Goal: Task Accomplishment & Management: Use online tool/utility

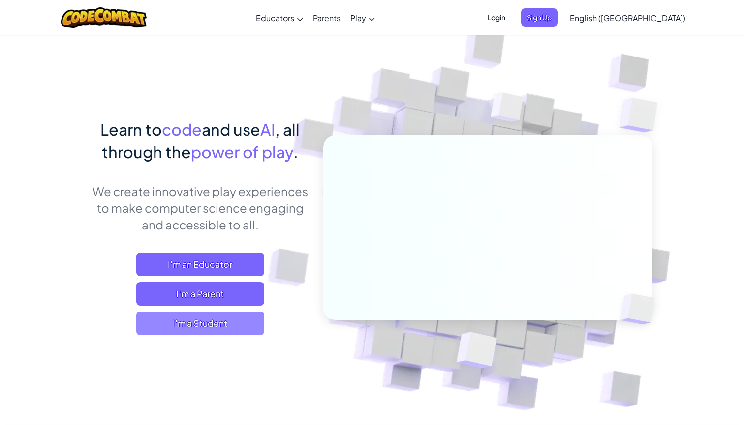
click at [216, 319] on span "I'm a Student" at bounding box center [200, 324] width 128 height 24
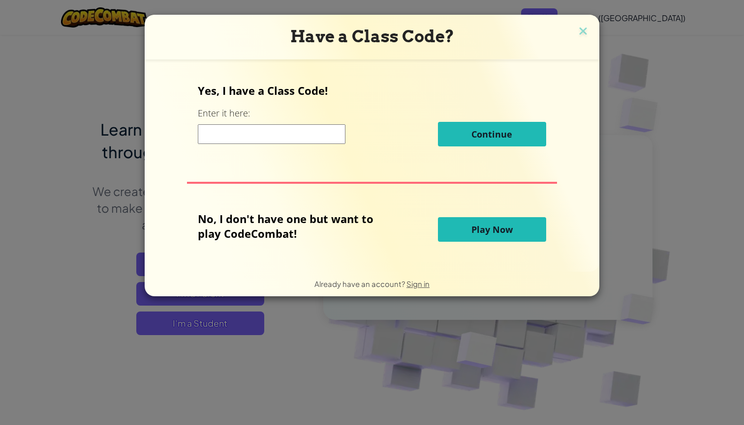
click at [283, 139] on input at bounding box center [272, 134] width 148 height 20
click at [482, 237] on button "Play Now" at bounding box center [492, 229] width 108 height 25
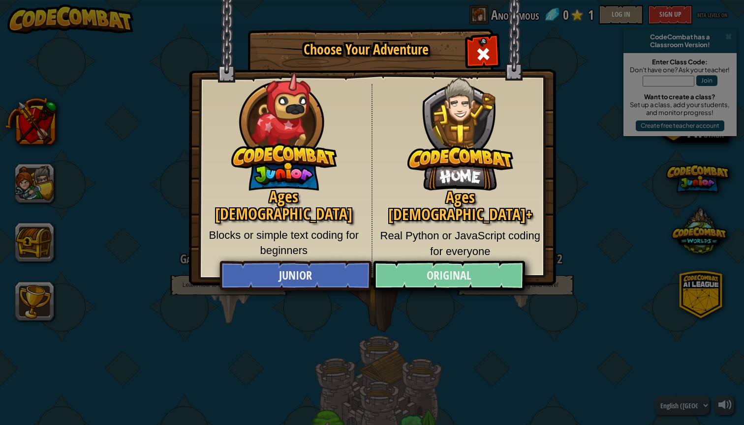
click at [433, 276] on link "Original" at bounding box center [449, 276] width 152 height 30
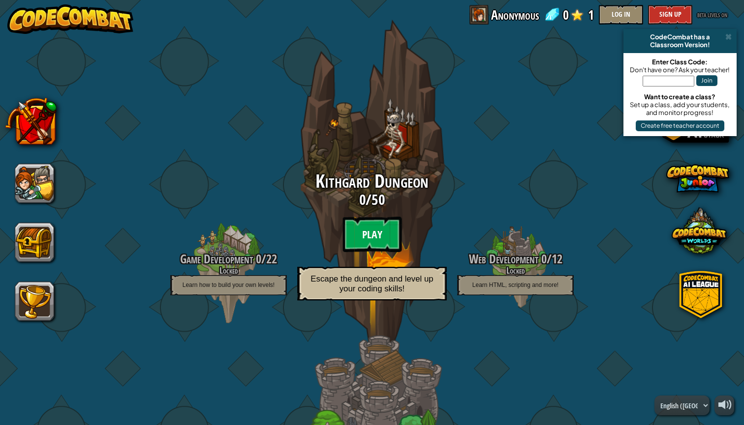
click at [371, 230] on btn "Play" at bounding box center [371, 234] width 59 height 35
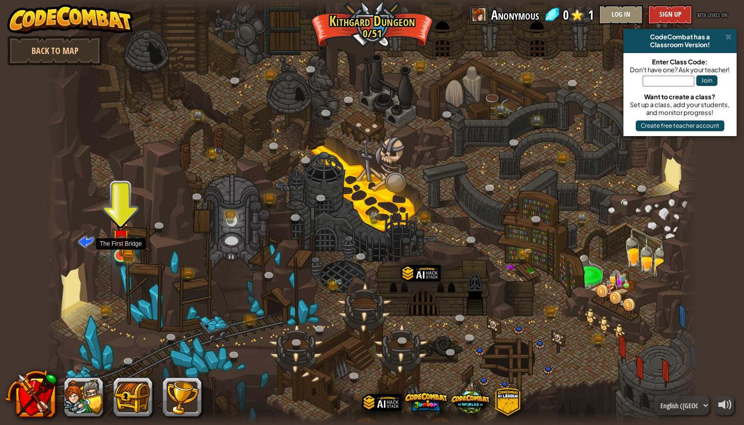
click at [119, 247] on img at bounding box center [120, 237] width 17 height 37
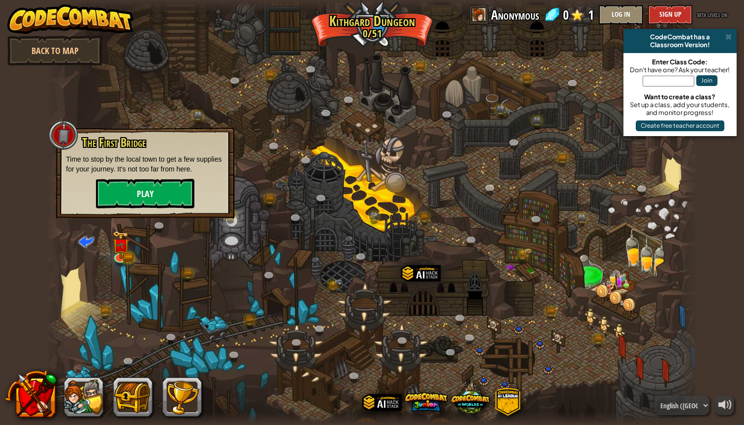
click at [121, 199] on button "Play" at bounding box center [145, 194] width 98 height 30
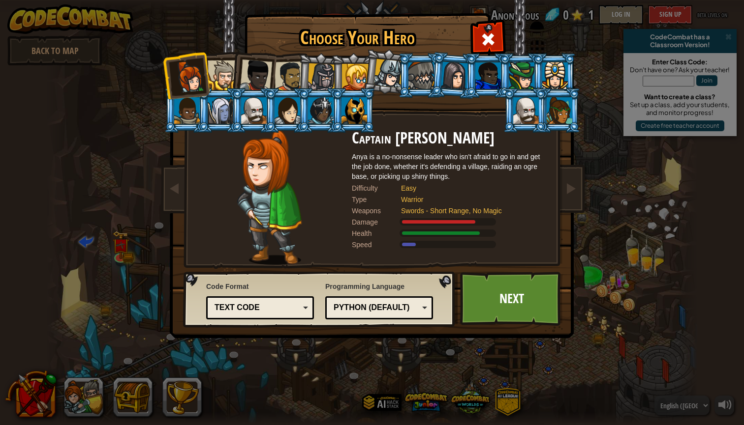
click at [554, 82] on div at bounding box center [555, 75] width 26 height 27
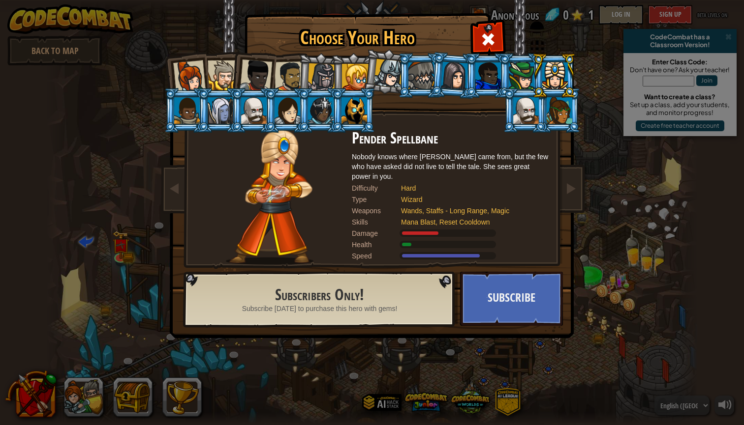
click at [200, 69] on div at bounding box center [189, 77] width 32 height 32
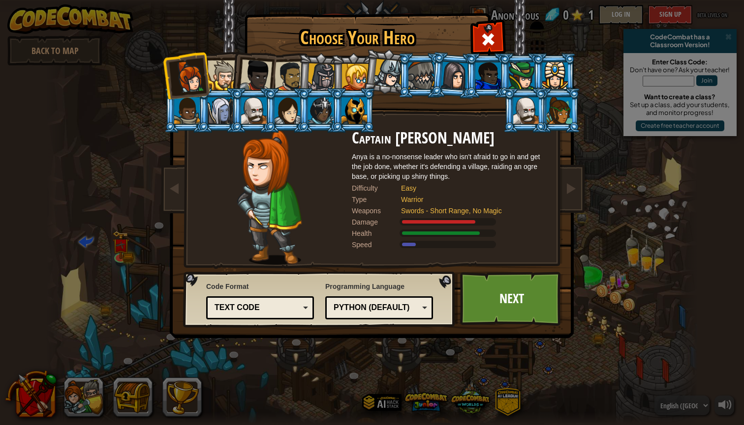
click at [557, 119] on div at bounding box center [559, 110] width 26 height 27
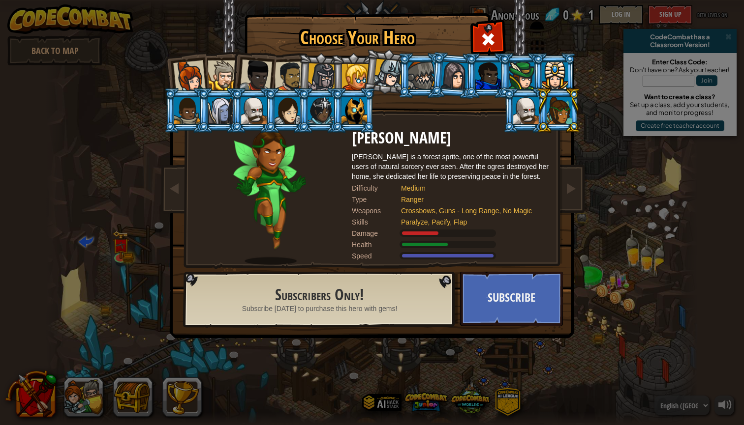
click at [199, 63] on div at bounding box center [189, 77] width 32 height 32
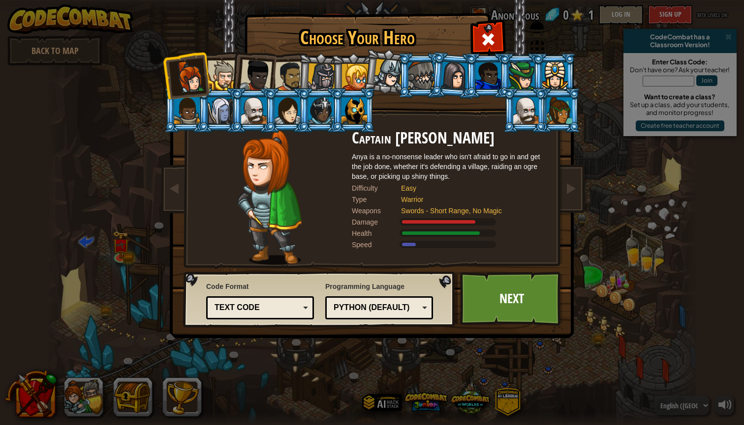
click at [564, 100] on div at bounding box center [559, 110] width 26 height 27
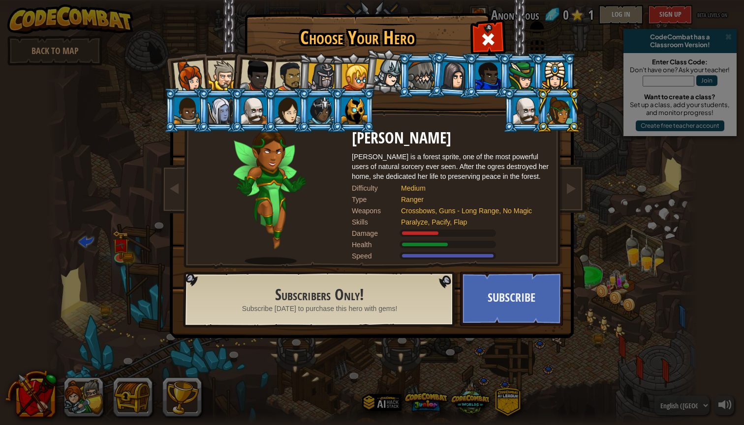
click at [224, 73] on div at bounding box center [223, 76] width 30 height 30
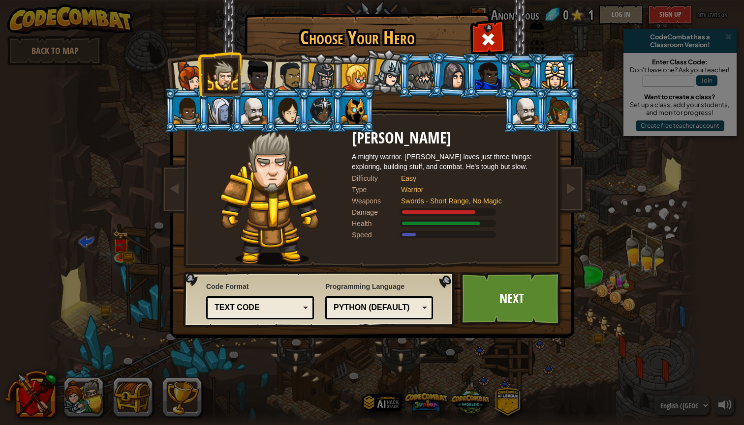
click at [255, 79] on div at bounding box center [256, 76] width 32 height 32
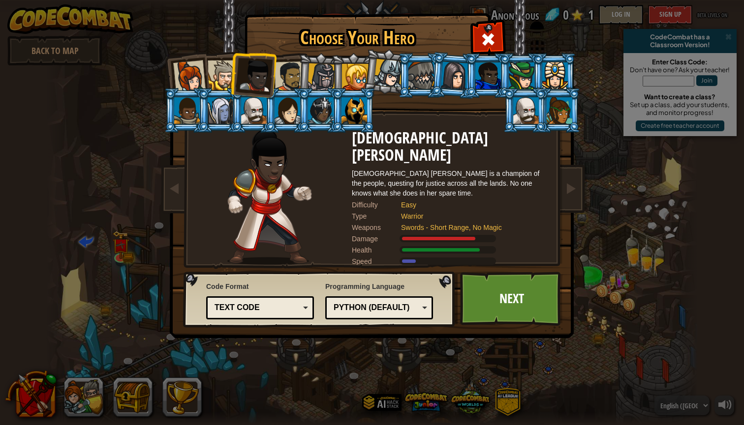
click at [282, 77] on div at bounding box center [289, 76] width 30 height 30
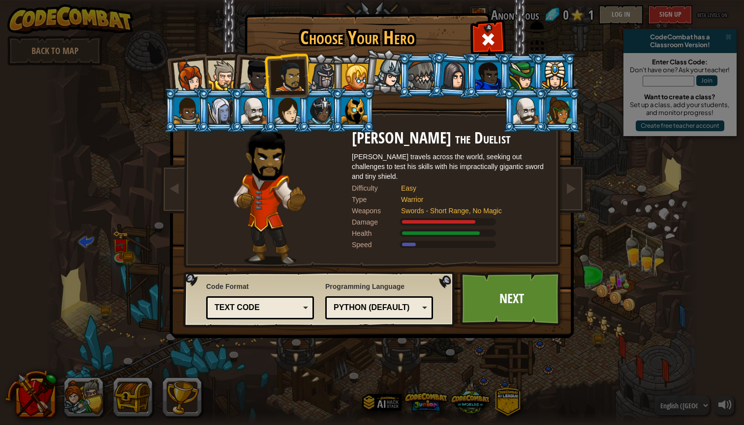
click at [329, 80] on div at bounding box center [321, 77] width 28 height 28
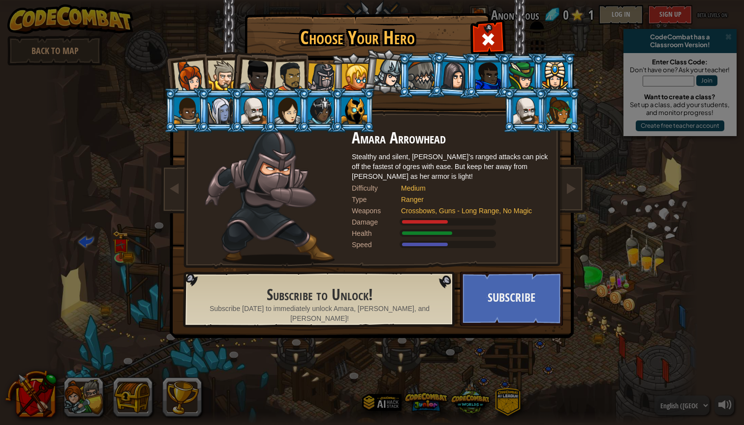
click at [341, 77] on li at bounding box center [320, 75] width 47 height 47
click at [358, 77] on div at bounding box center [355, 77] width 27 height 27
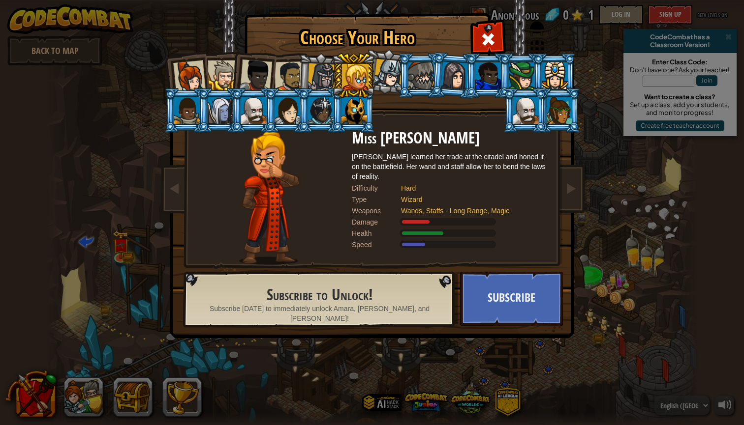
click at [395, 71] on div at bounding box center [388, 73] width 29 height 29
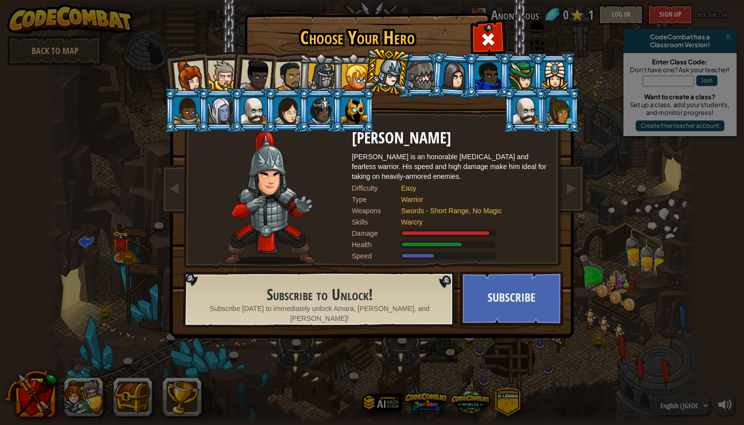
click at [431, 76] on div at bounding box center [421, 75] width 26 height 27
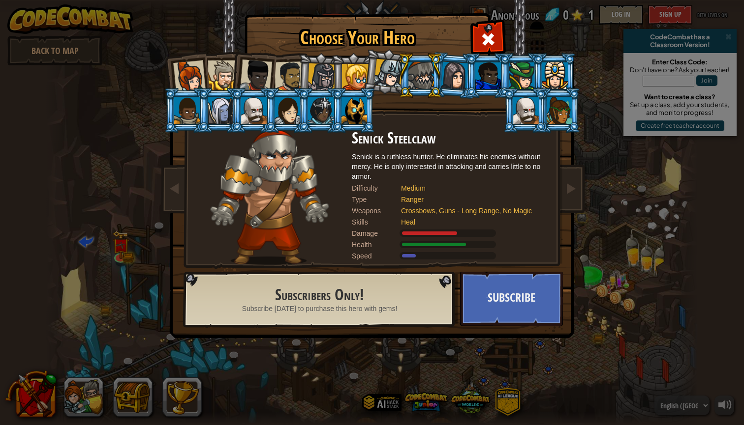
click at [440, 76] on li at bounding box center [420, 75] width 44 height 45
click at [455, 67] on div at bounding box center [455, 75] width 28 height 28
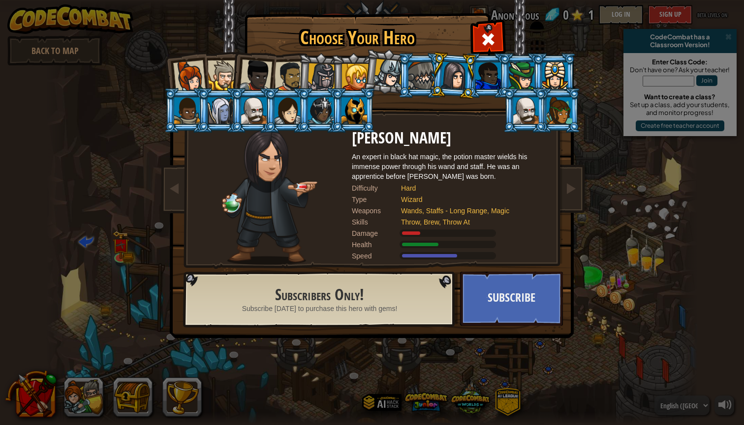
click at [480, 78] on div at bounding box center [488, 75] width 26 height 27
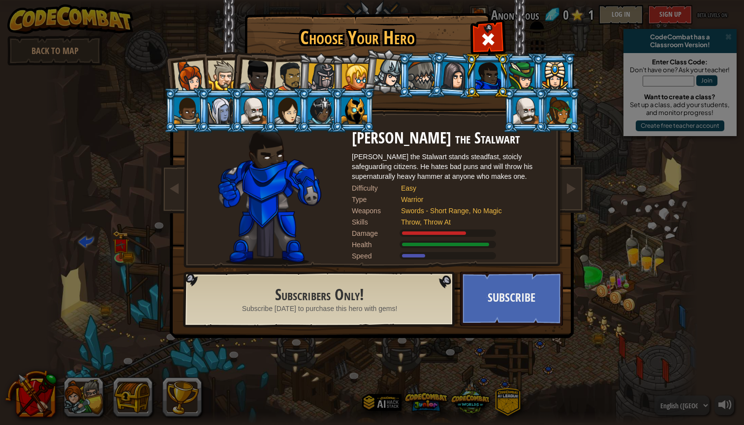
click at [191, 72] on div at bounding box center [189, 77] width 32 height 32
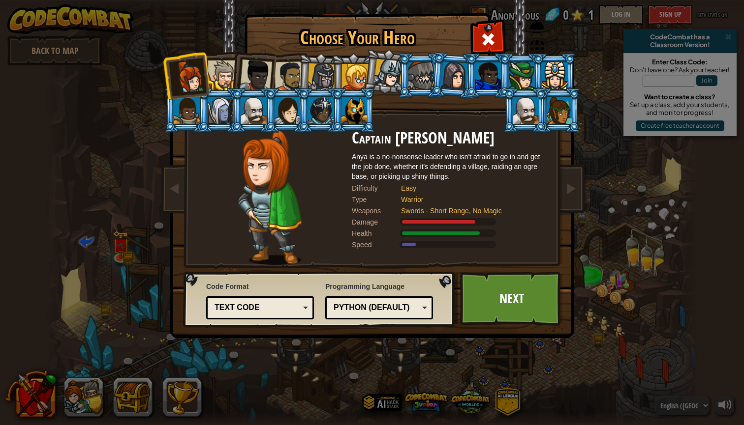
click at [221, 67] on div at bounding box center [223, 76] width 30 height 30
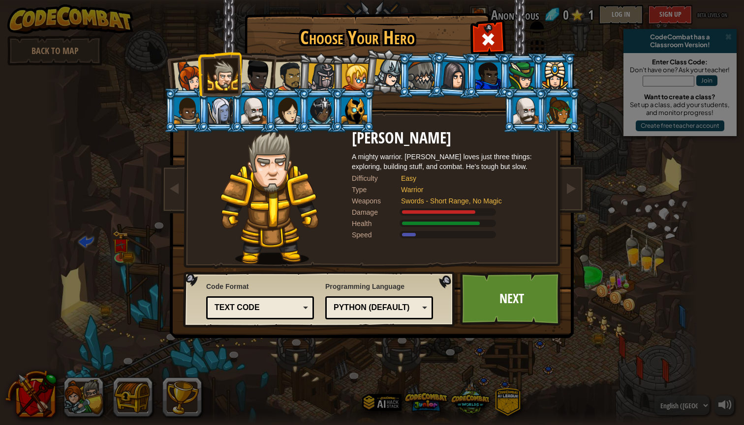
click at [266, 68] on div at bounding box center [256, 76] width 32 height 32
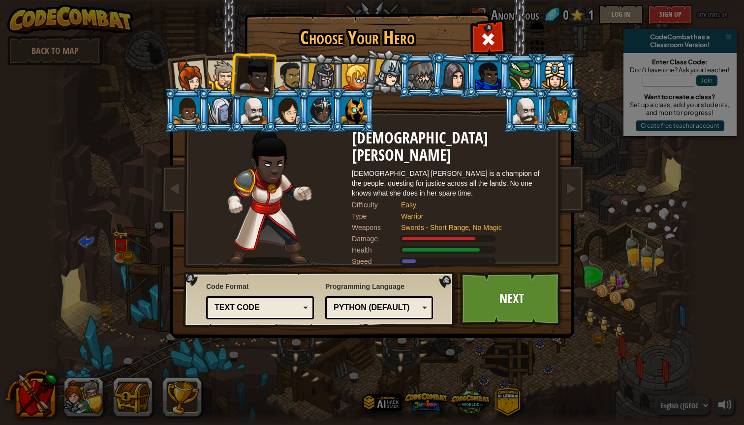
click at [297, 64] on div at bounding box center [289, 76] width 30 height 30
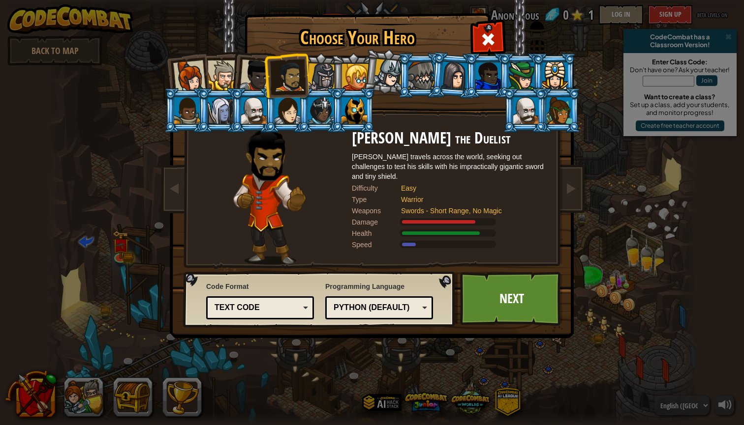
click at [319, 62] on li at bounding box center [320, 75] width 47 height 47
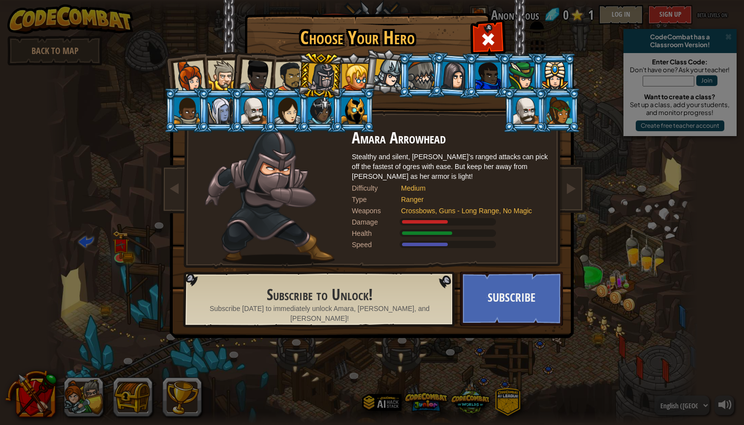
click at [539, 124] on div at bounding box center [526, 110] width 26 height 27
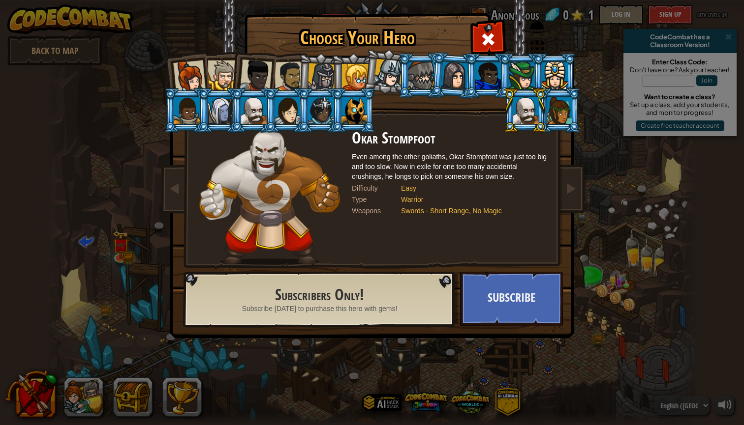
click at [186, 113] on div at bounding box center [187, 110] width 26 height 27
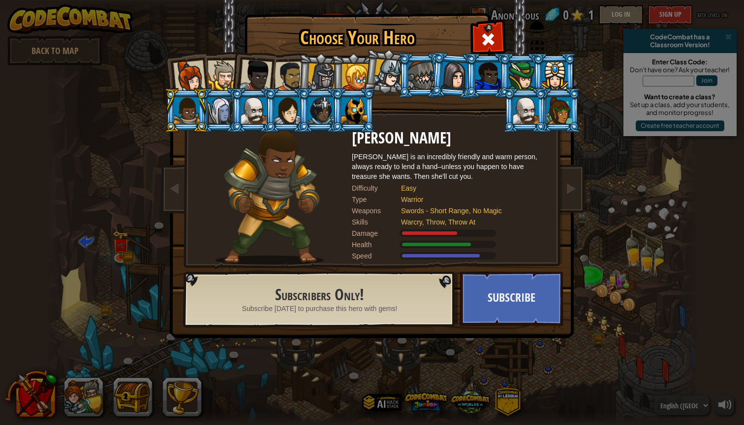
click at [218, 109] on div at bounding box center [221, 110] width 26 height 27
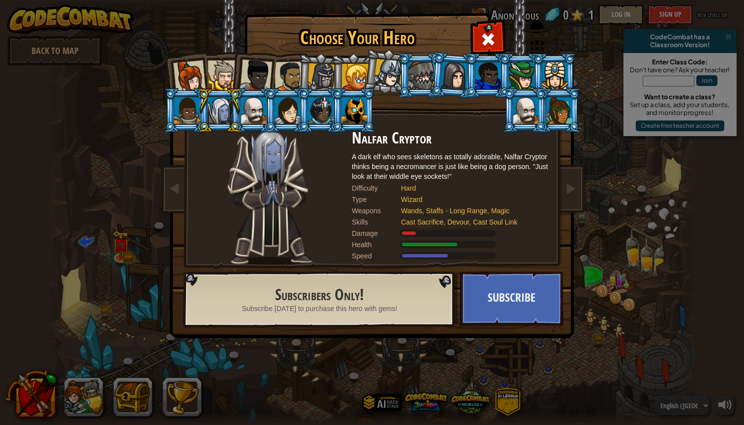
click at [251, 109] on div at bounding box center [254, 110] width 26 height 27
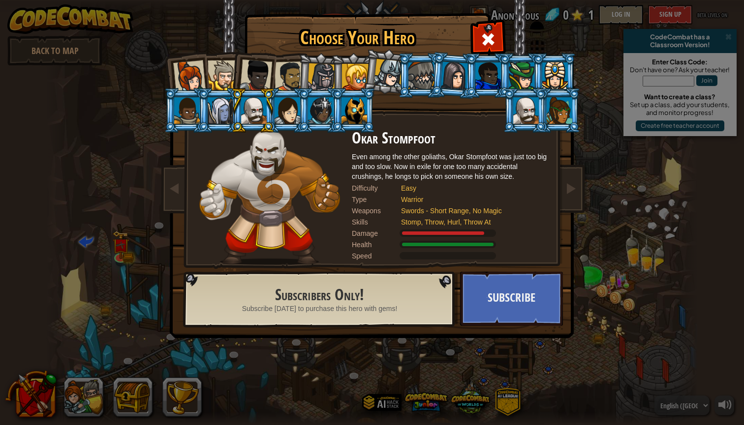
click at [181, 71] on div at bounding box center [189, 77] width 32 height 32
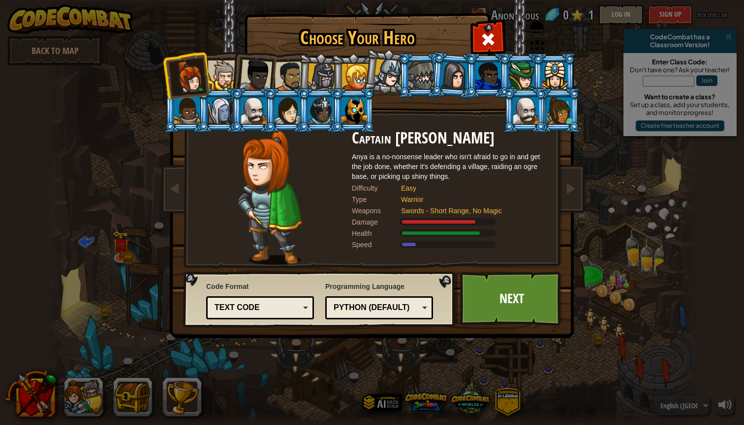
click at [225, 75] on div at bounding box center [223, 76] width 30 height 30
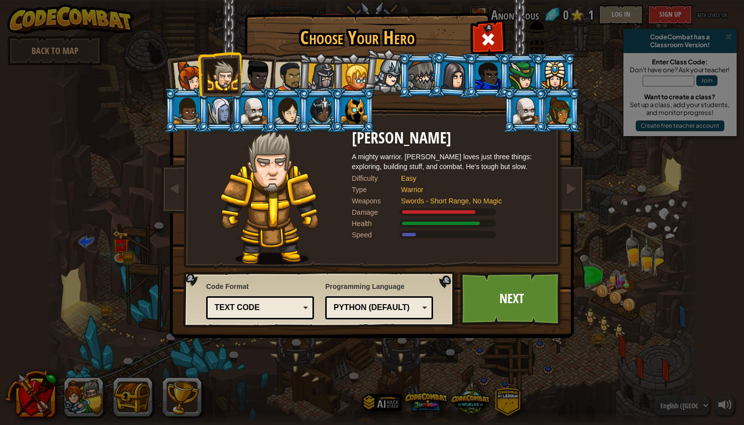
click at [262, 68] on div at bounding box center [256, 76] width 32 height 32
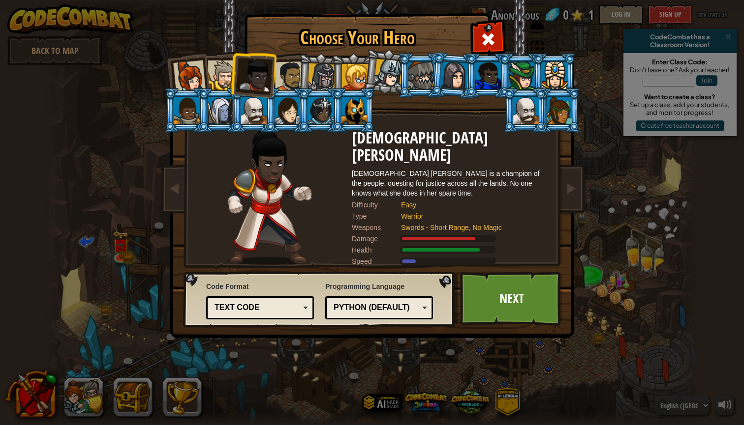
click at [288, 65] on div at bounding box center [289, 76] width 30 height 30
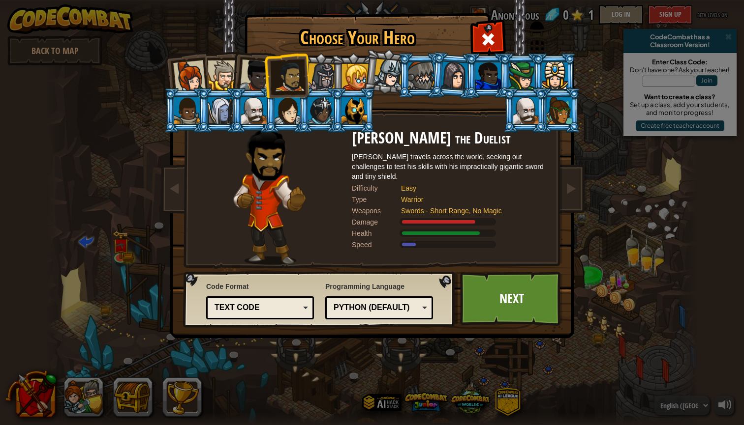
click at [326, 74] on div at bounding box center [321, 77] width 28 height 28
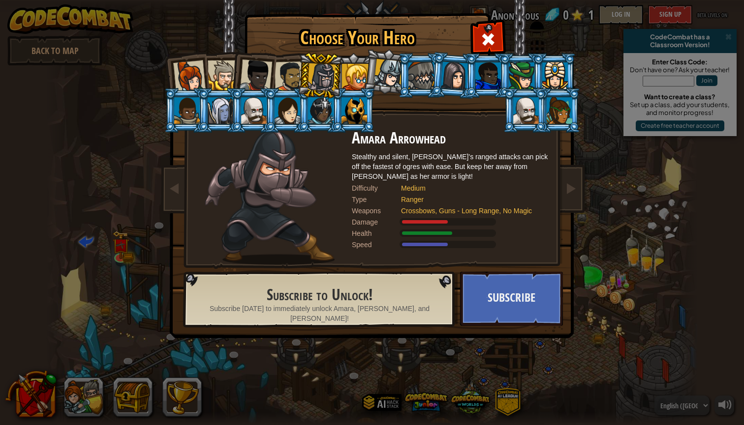
click at [195, 68] on div at bounding box center [189, 77] width 32 height 32
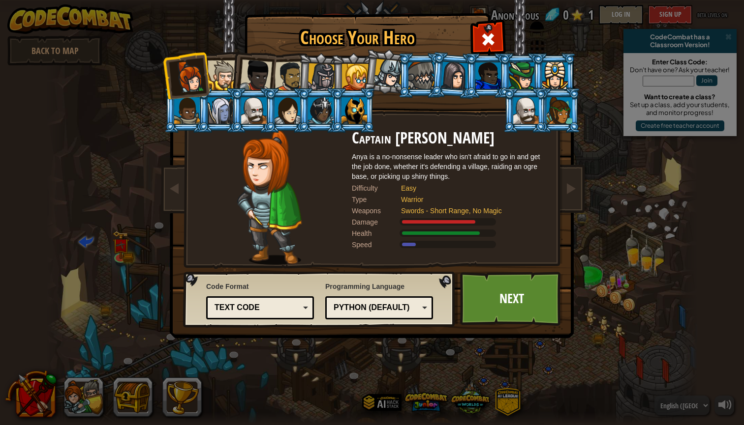
click at [222, 73] on div at bounding box center [223, 76] width 30 height 30
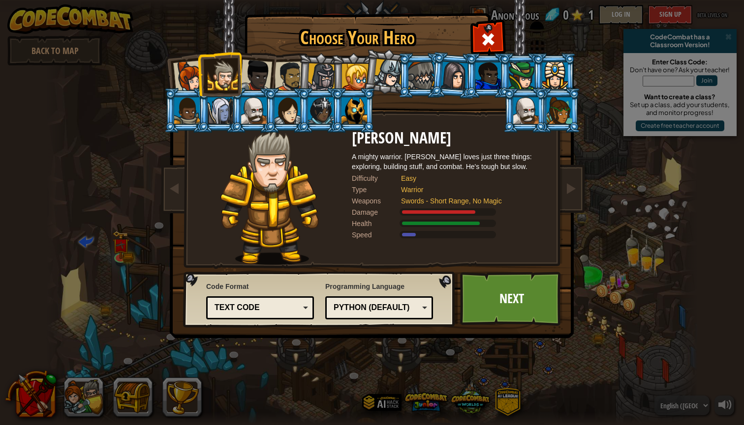
click at [185, 78] on div at bounding box center [189, 77] width 32 height 32
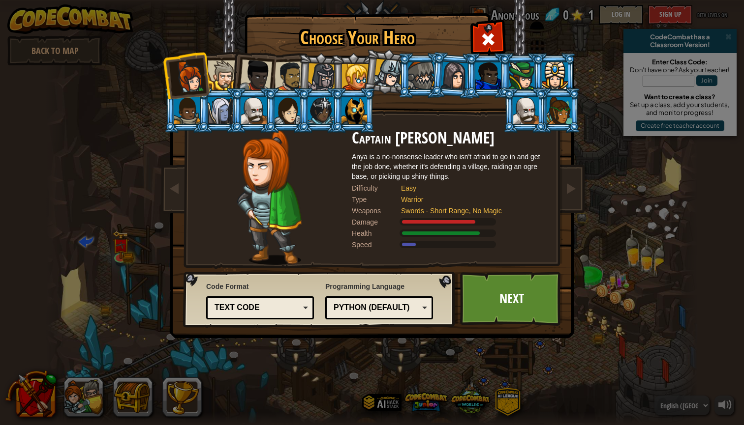
click at [259, 74] on div at bounding box center [256, 76] width 32 height 32
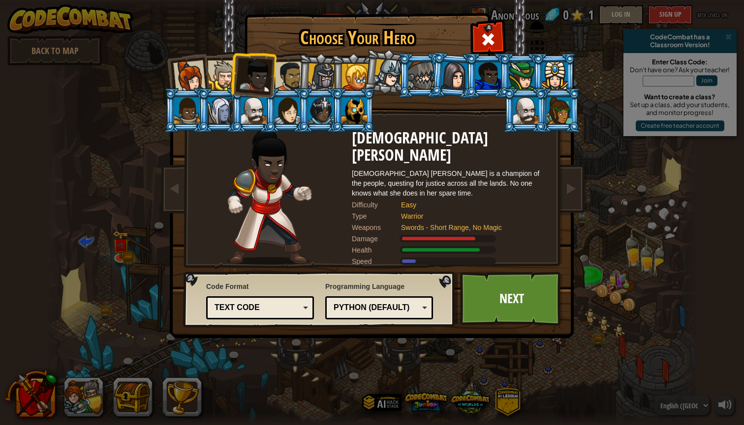
click at [283, 75] on div at bounding box center [289, 76] width 30 height 30
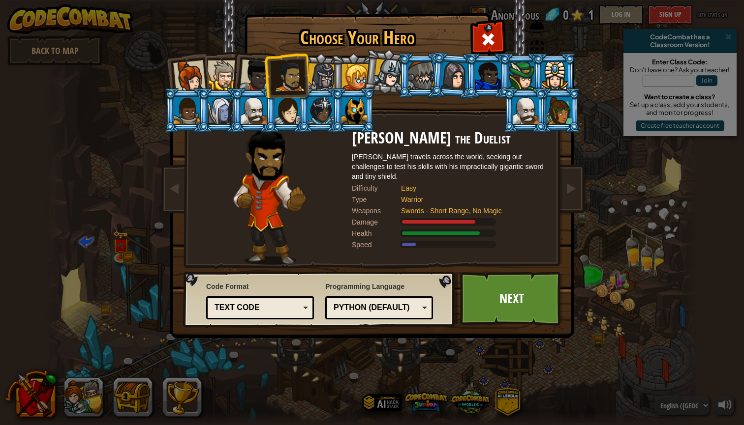
click at [191, 66] on div at bounding box center [189, 77] width 32 height 32
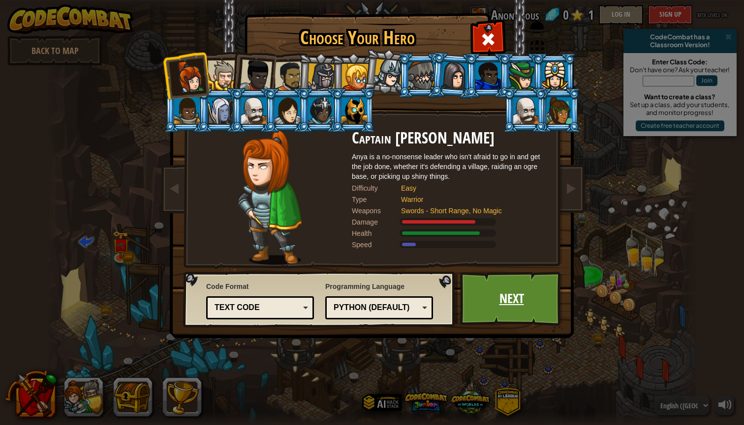
click at [483, 303] on link "Next" at bounding box center [511, 299] width 103 height 54
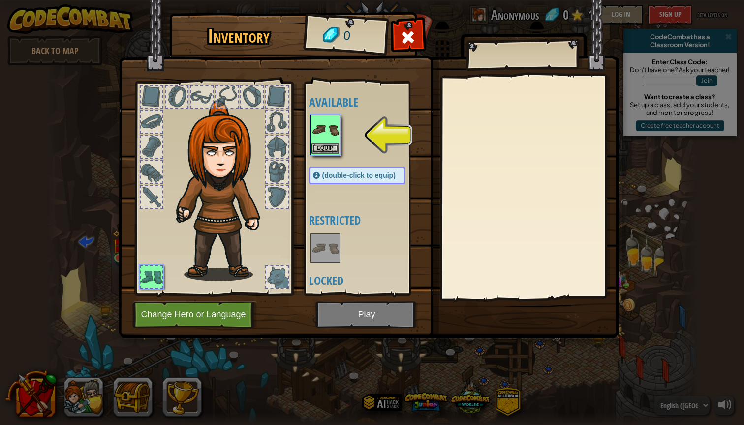
click at [334, 146] on button "Equip" at bounding box center [325, 149] width 28 height 10
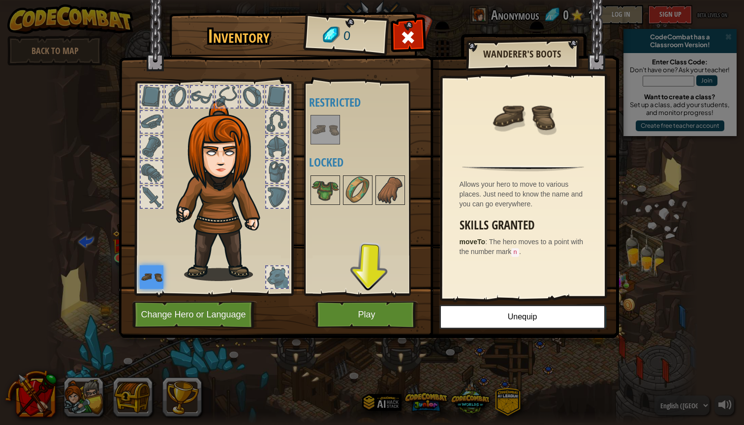
click at [370, 318] on button "Play" at bounding box center [366, 315] width 103 height 27
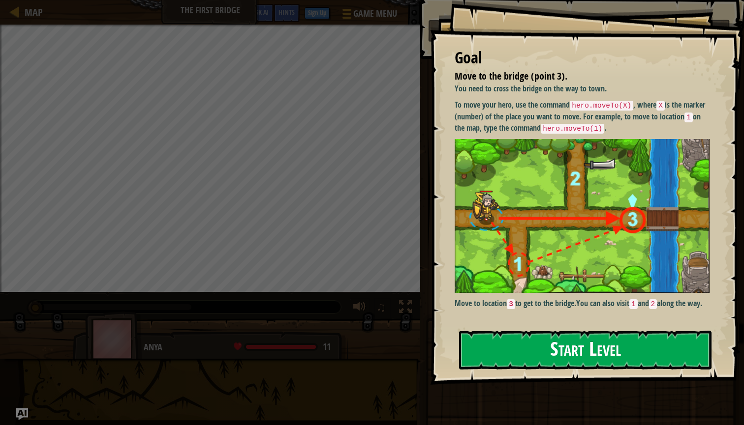
click at [590, 349] on button "Start Level" at bounding box center [585, 350] width 252 height 39
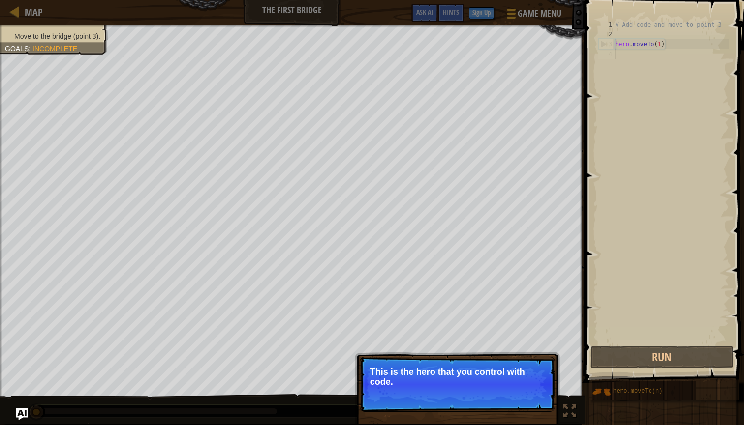
click at [446, 378] on p "This is the hero that you control with code." at bounding box center [457, 377] width 175 height 20
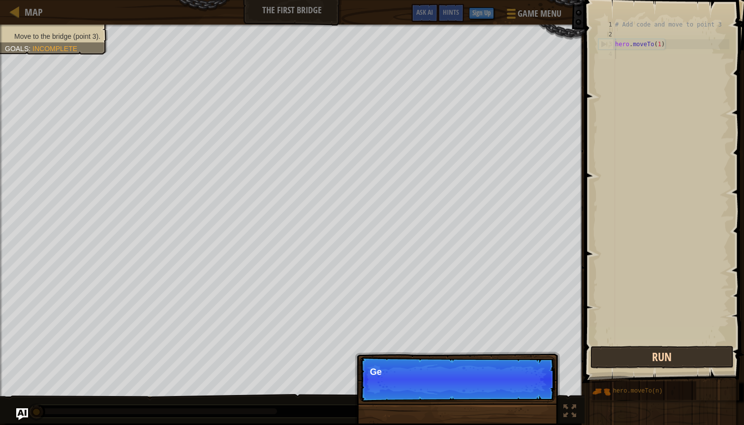
scroll to position [4, 0]
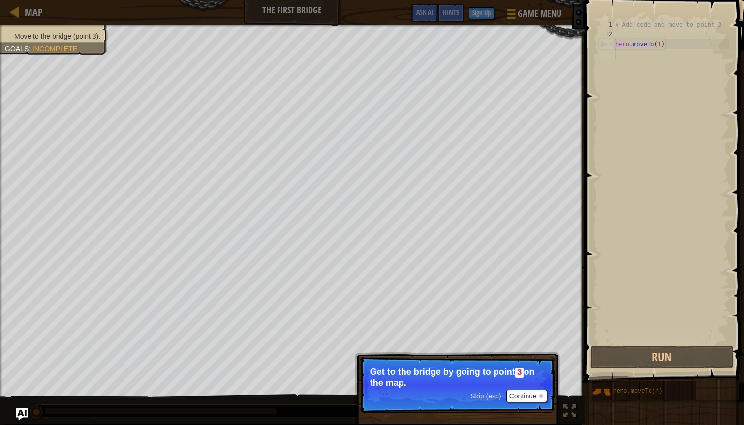
click at [531, 395] on button "Continue" at bounding box center [526, 396] width 41 height 13
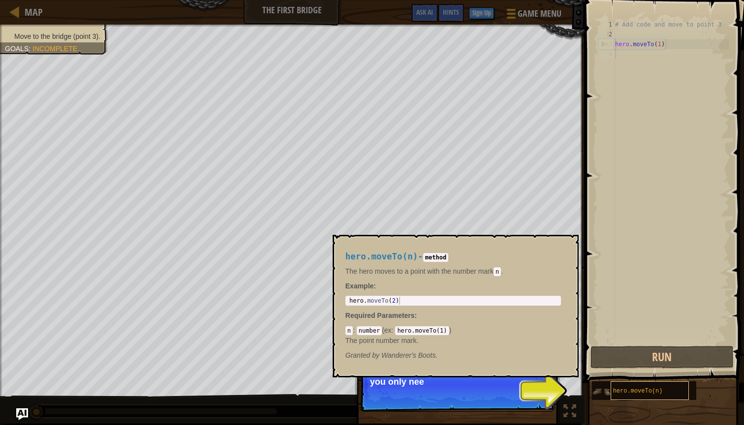
click at [626, 392] on span "hero.moveTo(n)" at bounding box center [638, 391] width 50 height 7
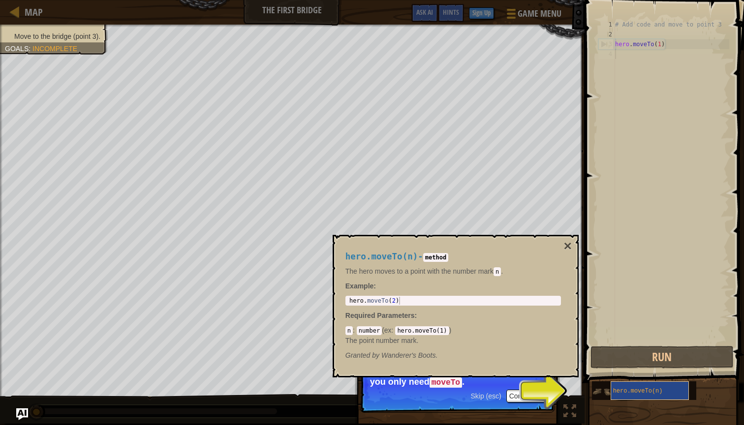
click at [657, 387] on div "hero.moveTo(n)" at bounding box center [649, 391] width 78 height 19
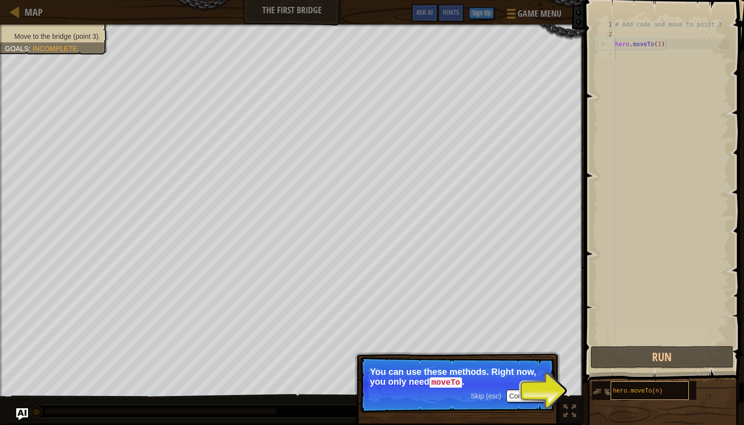
click at [658, 393] on span "hero.moveTo(n)" at bounding box center [638, 391] width 50 height 7
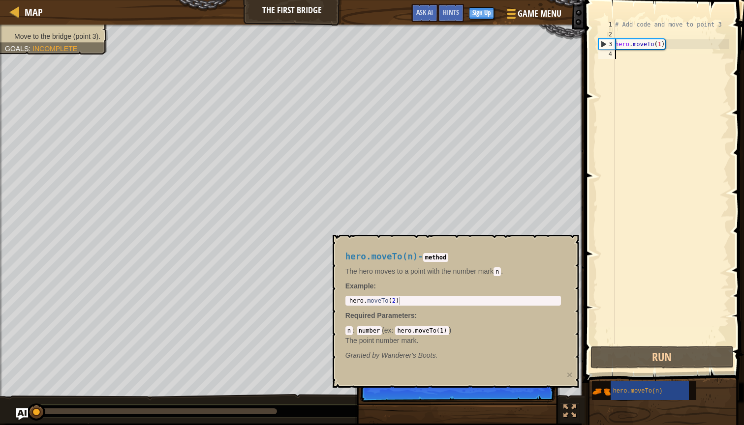
type textarea "hero.moveTo(2)"
click at [395, 301] on div "hero . moveTo ( 2 )" at bounding box center [453, 309] width 212 height 24
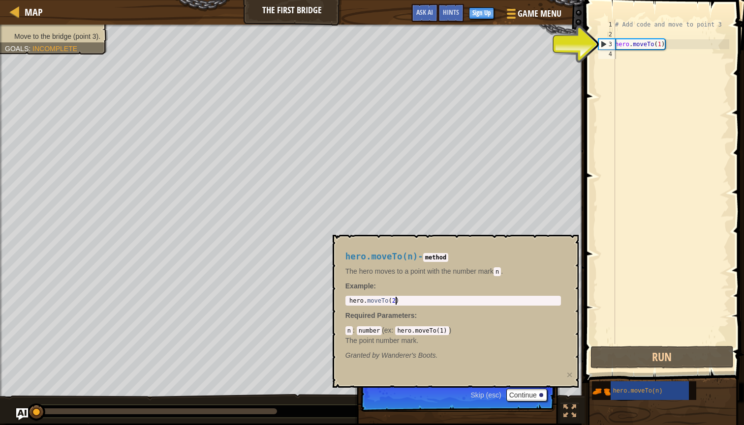
click at [662, 39] on div "# Add code and move to point 3 hero . moveTo ( 1 )" at bounding box center [671, 192] width 116 height 344
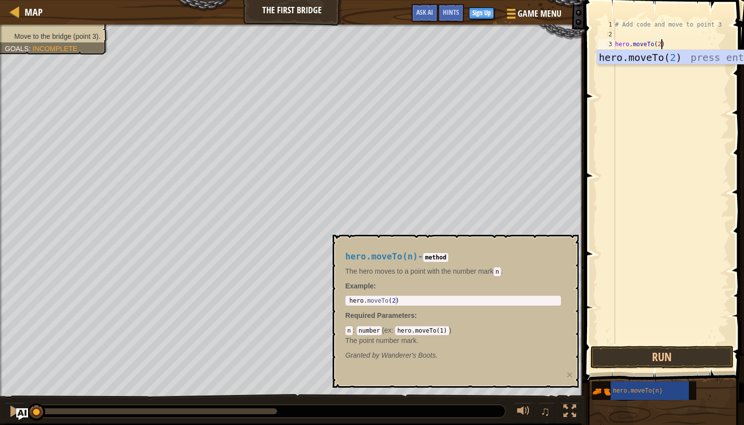
scroll to position [4, 3]
click at [682, 354] on button "Run" at bounding box center [661, 357] width 143 height 23
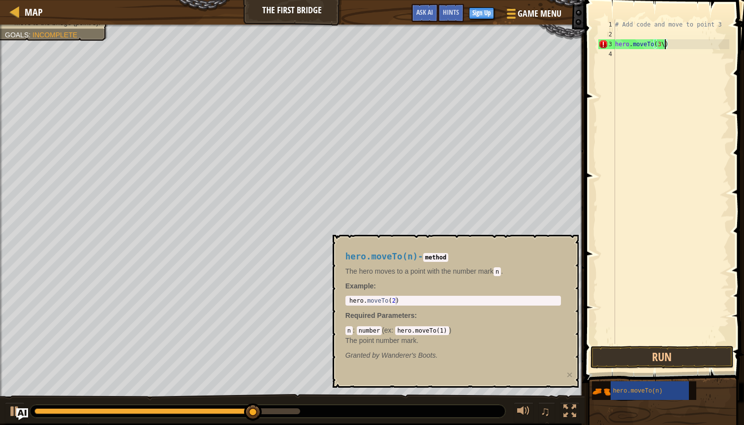
type textarea "hero.moveTo(3)"
click at [711, 361] on button "Run" at bounding box center [661, 357] width 143 height 23
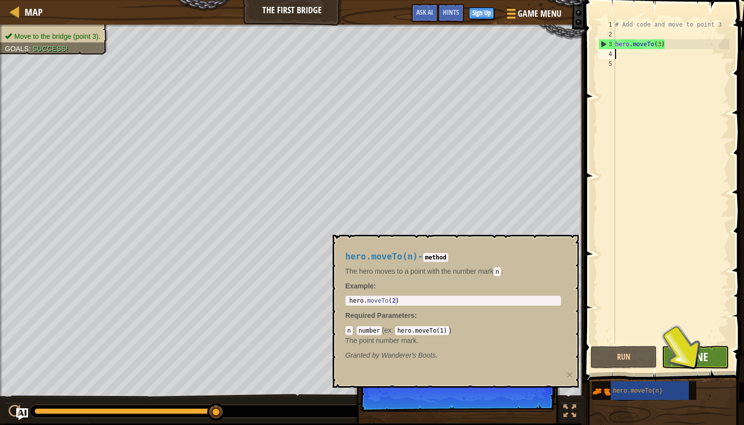
click at [694, 353] on span "Done" at bounding box center [695, 357] width 26 height 16
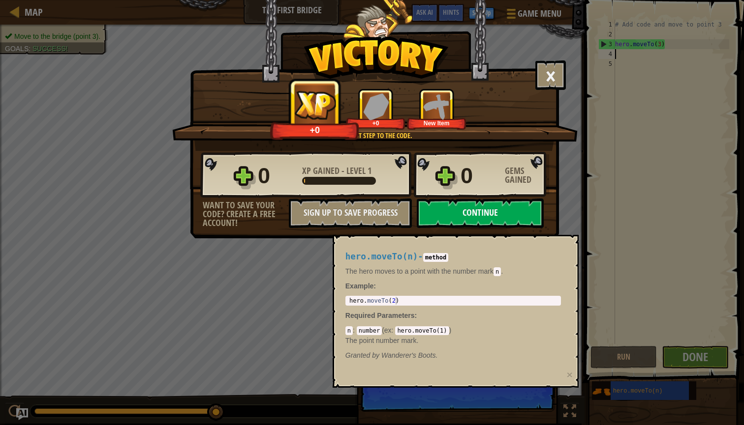
click at [496, 210] on button "Continue" at bounding box center [480, 214] width 127 height 30
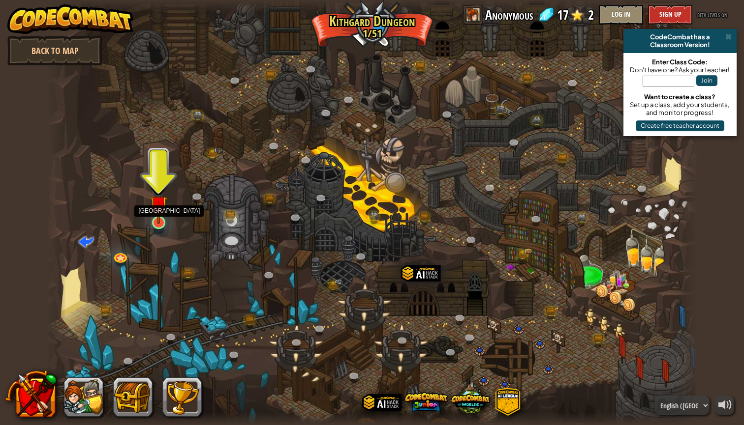
click at [158, 212] on img at bounding box center [158, 204] width 17 height 39
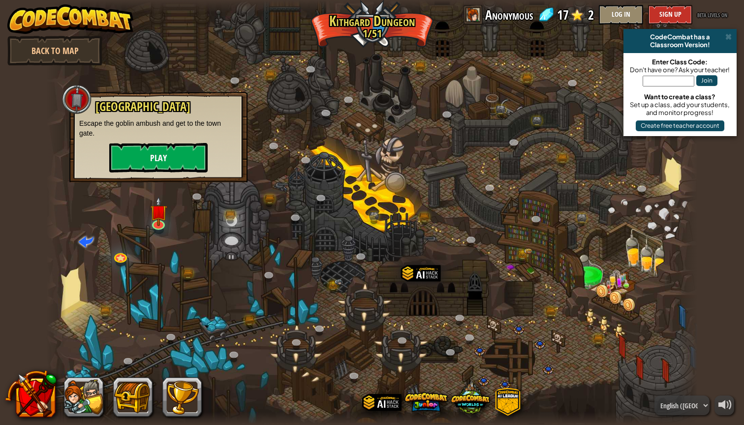
click at [167, 165] on button "Play" at bounding box center [158, 158] width 98 height 30
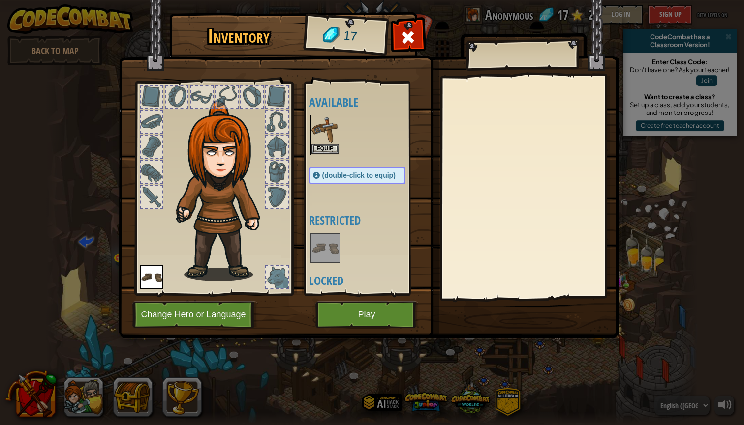
click at [379, 312] on button "Play" at bounding box center [366, 315] width 103 height 27
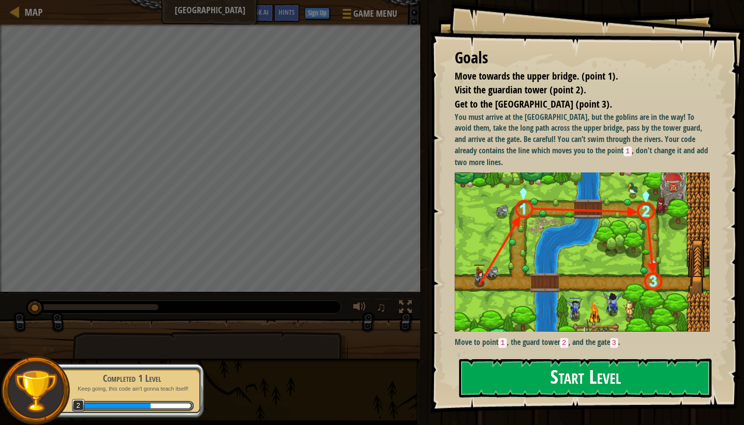
click at [546, 359] on button "Start Level" at bounding box center [585, 378] width 252 height 39
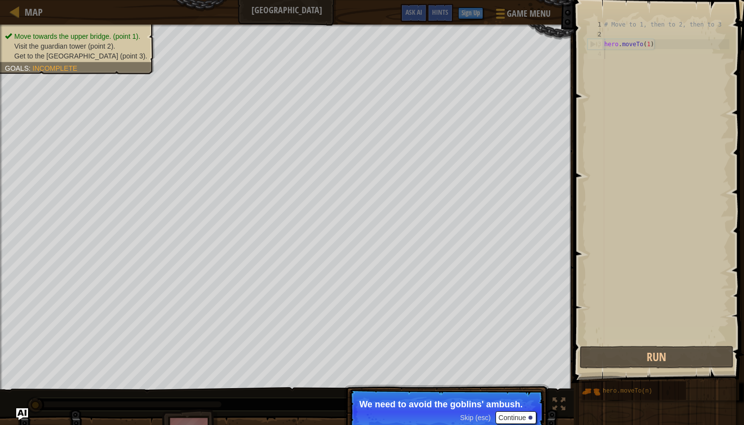
click at [529, 419] on div at bounding box center [530, 418] width 4 height 4
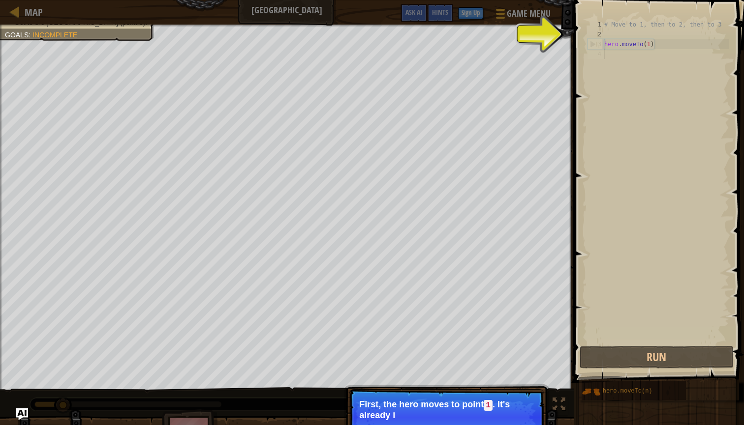
click at [516, 412] on p "First, the hero moves to point 1 . It's already i" at bounding box center [446, 410] width 175 height 21
click at [620, 59] on div "# Move to 1, then to 2, then to 3 hero . moveTo ( 1 )" at bounding box center [665, 192] width 127 height 344
click at [640, 49] on div "# Move to 1, then to 2, then to 3 hero . moveTo ( 1 )" at bounding box center [665, 192] width 127 height 344
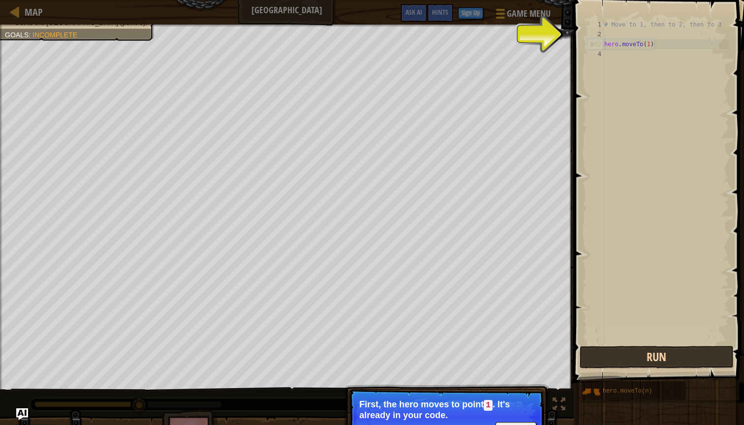
click at [617, 349] on button "Run" at bounding box center [655, 357] width 153 height 23
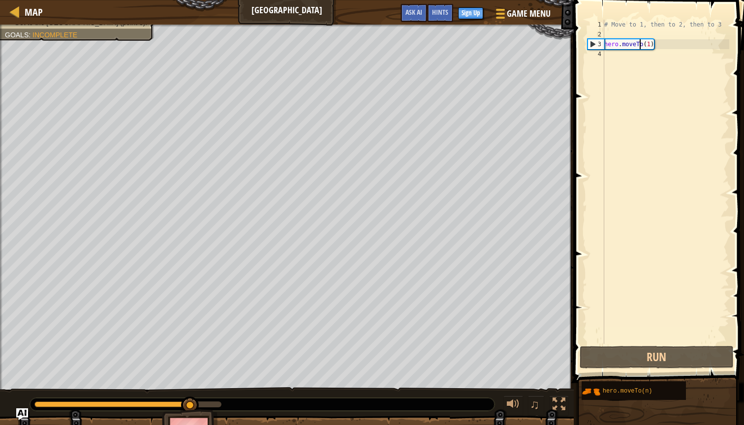
click at [649, 48] on div "# Move to 1, then to 2, then to 3 hero . moveTo ( 1 )" at bounding box center [665, 192] width 127 height 344
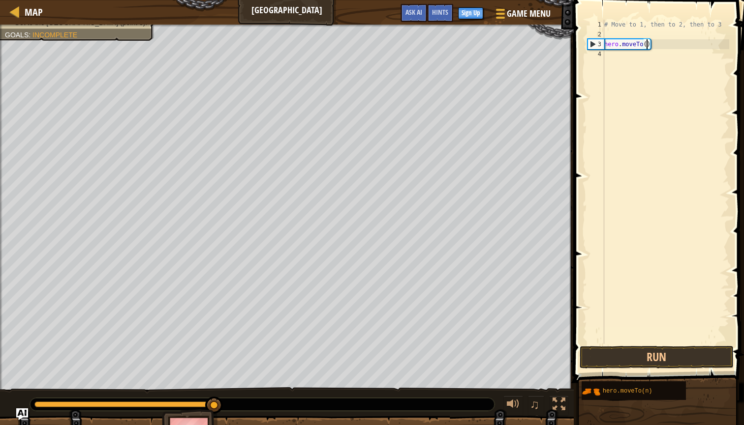
scroll to position [4, 3]
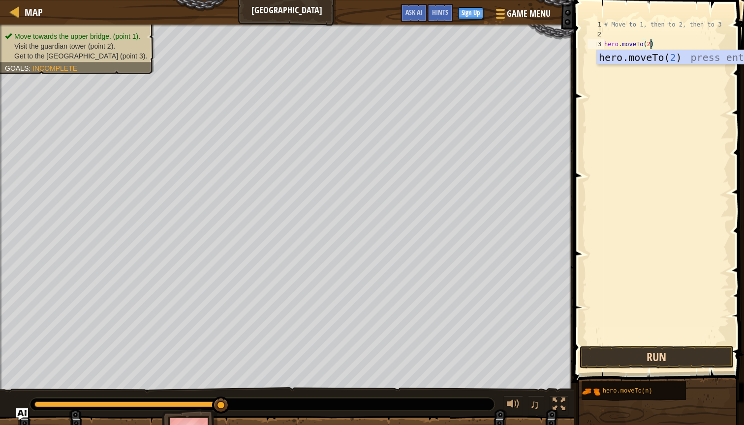
click at [662, 353] on button "Run" at bounding box center [655, 357] width 153 height 23
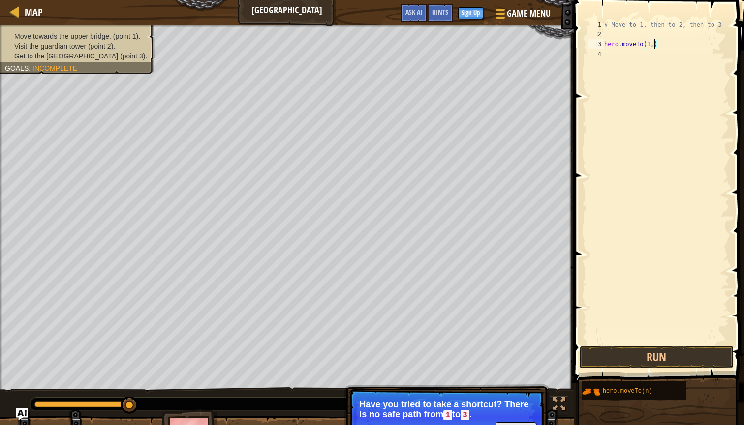
scroll to position [4, 4]
click at [683, 358] on button "Run" at bounding box center [655, 357] width 153 height 23
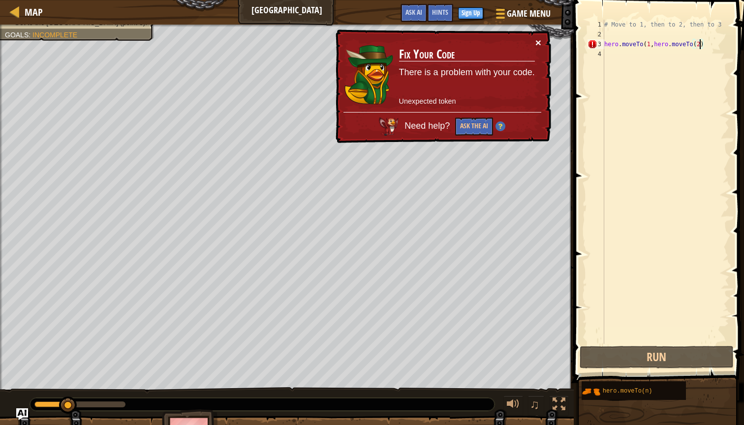
click at [537, 40] on button "×" at bounding box center [538, 42] width 6 height 10
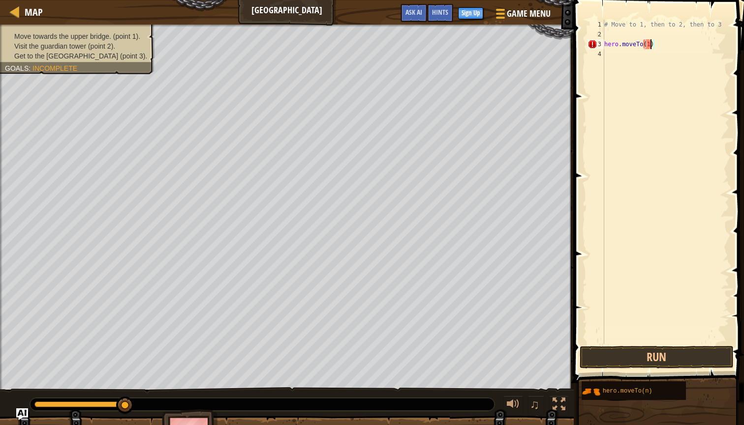
scroll to position [4, 3]
click at [677, 359] on button "Run" at bounding box center [655, 357] width 153 height 23
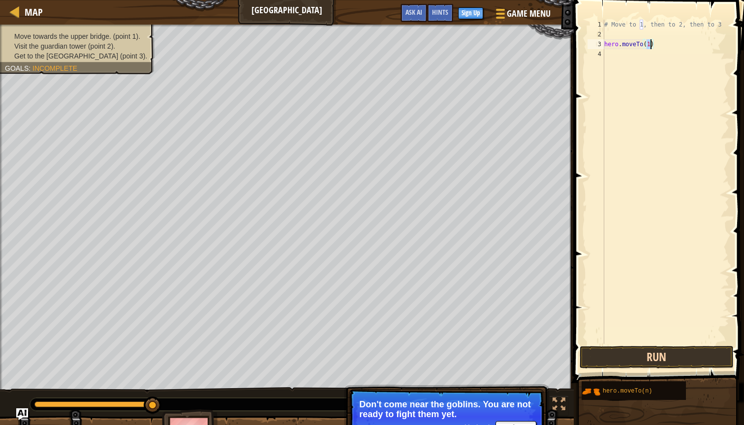
click at [655, 367] on button "Run" at bounding box center [655, 357] width 153 height 23
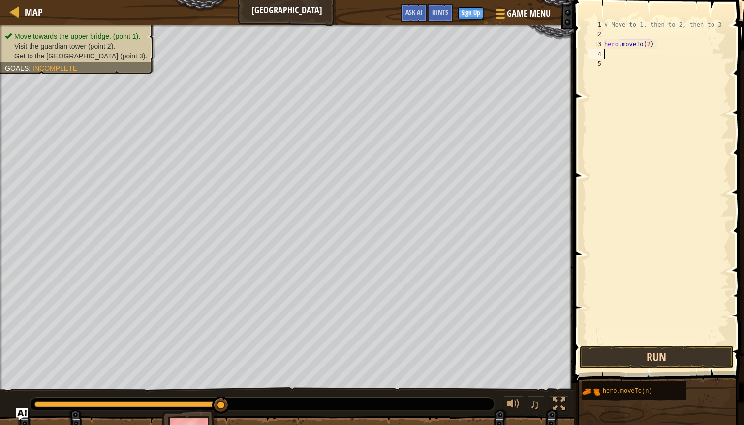
type textarea "hero.moveTo(2)"
click at [670, 356] on button "Run" at bounding box center [655, 357] width 153 height 23
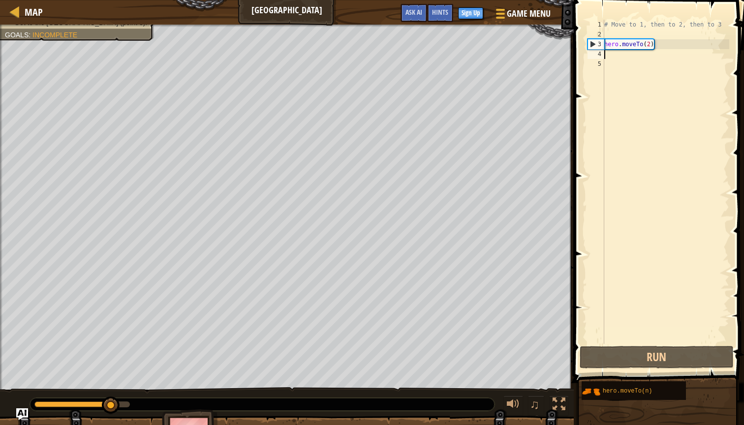
click at [652, 45] on div "# Move to 1, then to 2, then to 3 hero . moveTo ( 2 )" at bounding box center [665, 192] width 127 height 344
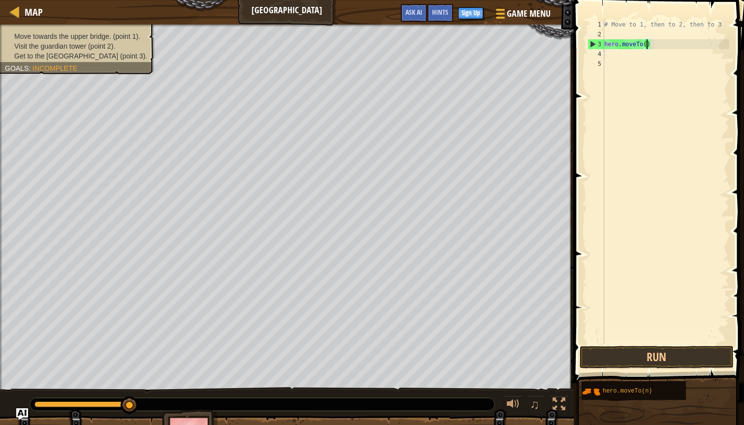
type textarea "hero.moveTo(1)"
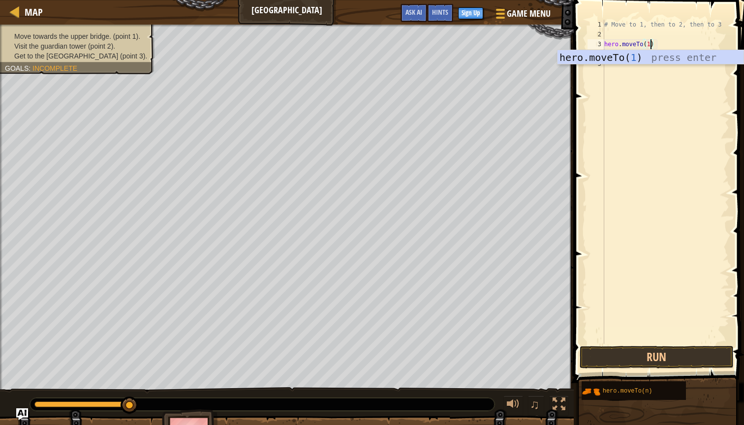
click at [652, 91] on div "# Move to 1, then to 2, then to 3 hero . moveTo ( 1 )" at bounding box center [665, 192] width 127 height 344
click at [622, 56] on div "# Move to 1, then to 2, then to 3 hero . moveTo ( 1 )" at bounding box center [665, 192] width 127 height 344
type textarea "hero.moveTo(1)"
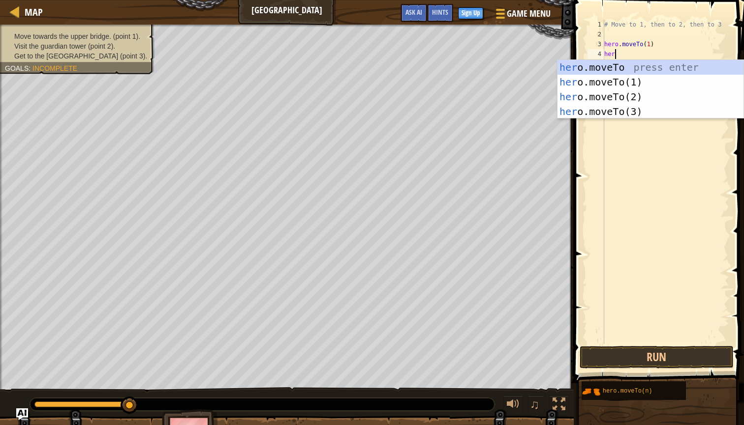
scroll to position [4, 0]
click at [606, 97] on div "hero .moveTo press enter hero .moveTo(1) press enter hero .moveTo(2) press ente…" at bounding box center [650, 104] width 186 height 89
type textarea "hero.moveTo(2)"
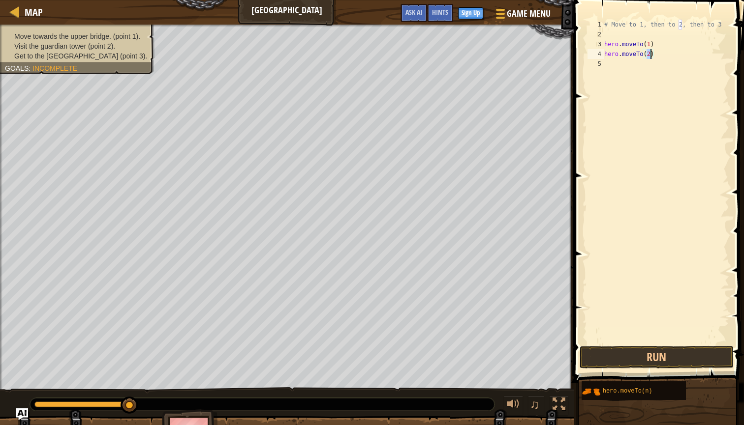
click at [654, 54] on div "# Move to 1, then to 2, then to 3 hero . moveTo ( 1 ) hero . moveTo ( 2 )" at bounding box center [665, 192] width 127 height 344
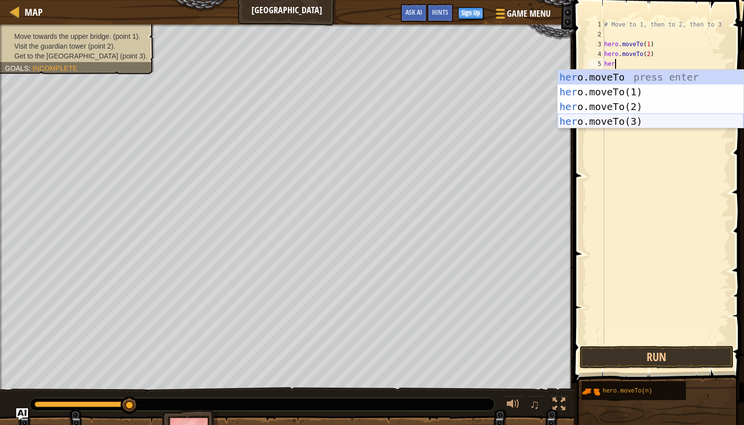
click at [610, 120] on div "her o.moveTo press enter her o.moveTo(1) press enter her o.moveTo(2) press ente…" at bounding box center [650, 114] width 186 height 89
type textarea "hero.moveTo(3)"
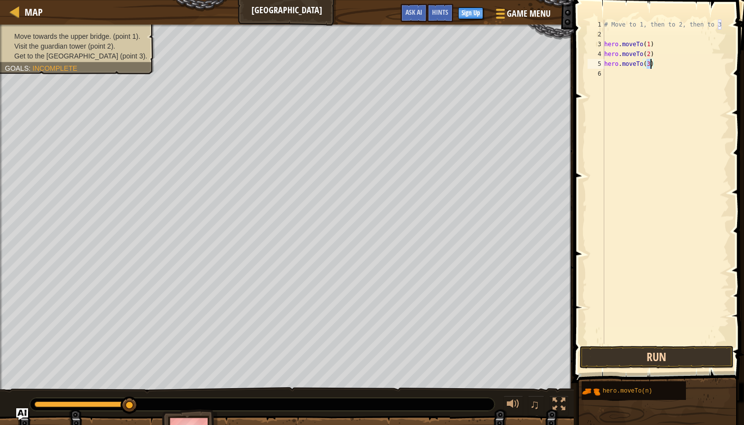
click at [678, 357] on button "Run" at bounding box center [655, 357] width 153 height 23
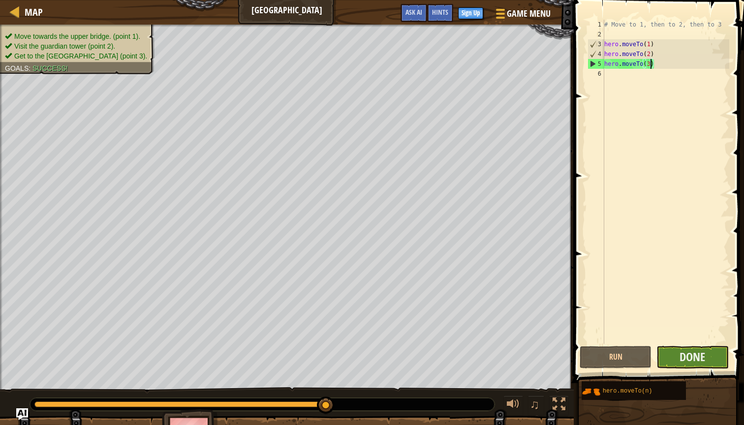
click at [704, 365] on button "Done" at bounding box center [692, 357] width 72 height 23
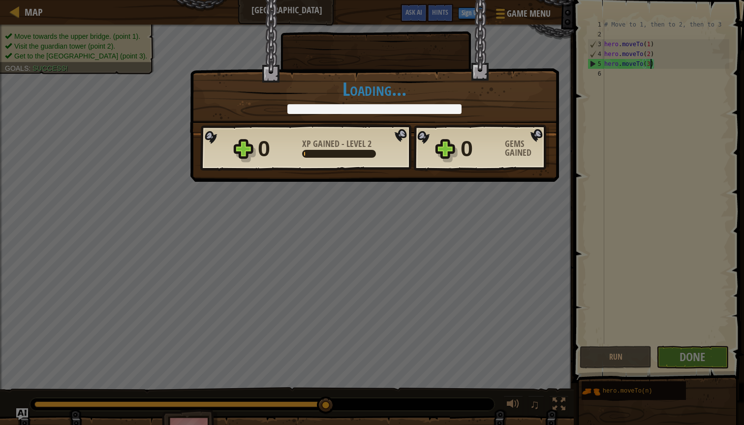
click at [695, 341] on div "× Shortcuts can be dangerous. How fun was this level? Loading... Reticulating S…" at bounding box center [372, 212] width 744 height 425
